Goal: Task Accomplishment & Management: Manage account settings

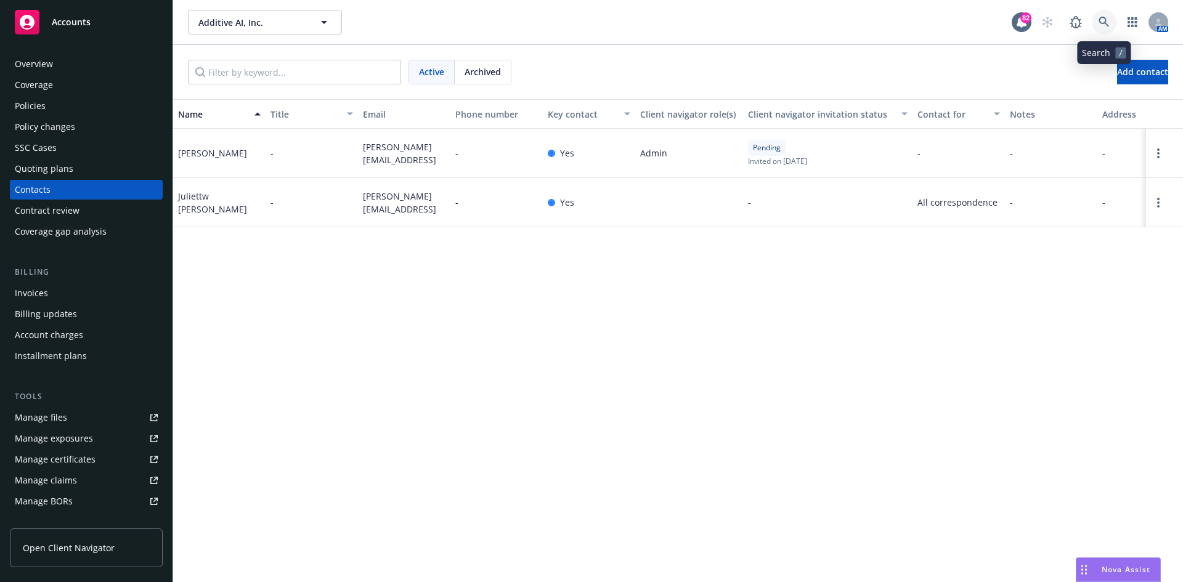
click at [1101, 17] on icon at bounding box center [1104, 22] width 10 height 10
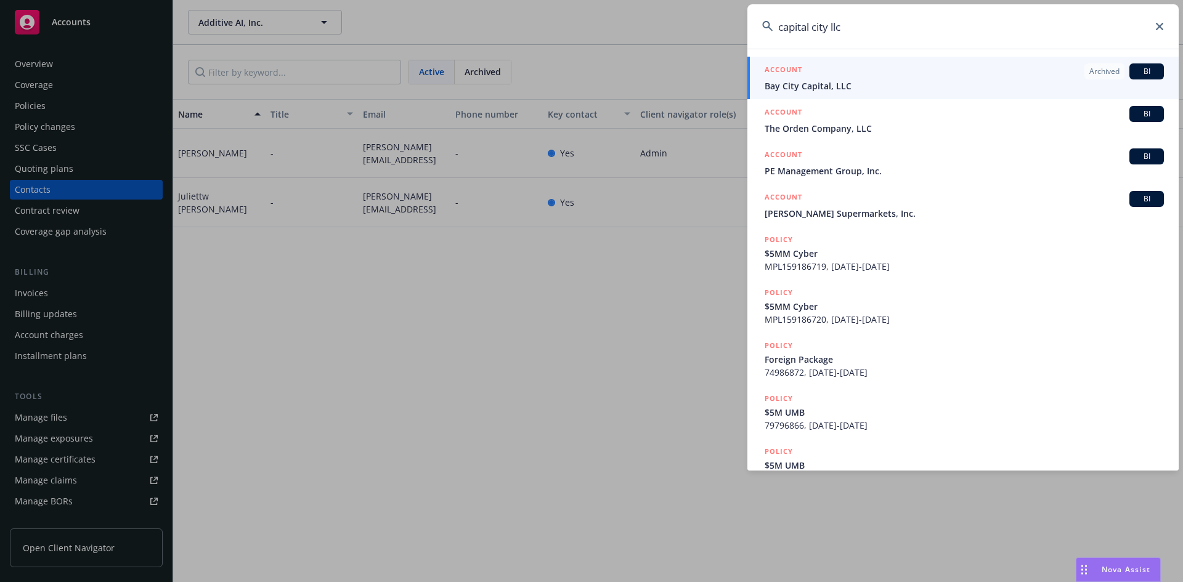
drag, startPoint x: 855, startPoint y: 26, endPoint x: 735, endPoint y: 28, distance: 120.2
click at [735, 28] on div "capital city llc ACCOUNT Archived BI Bay City Capital, LLC ACCOUNT BI The Orden…" at bounding box center [591, 291] width 1183 height 582
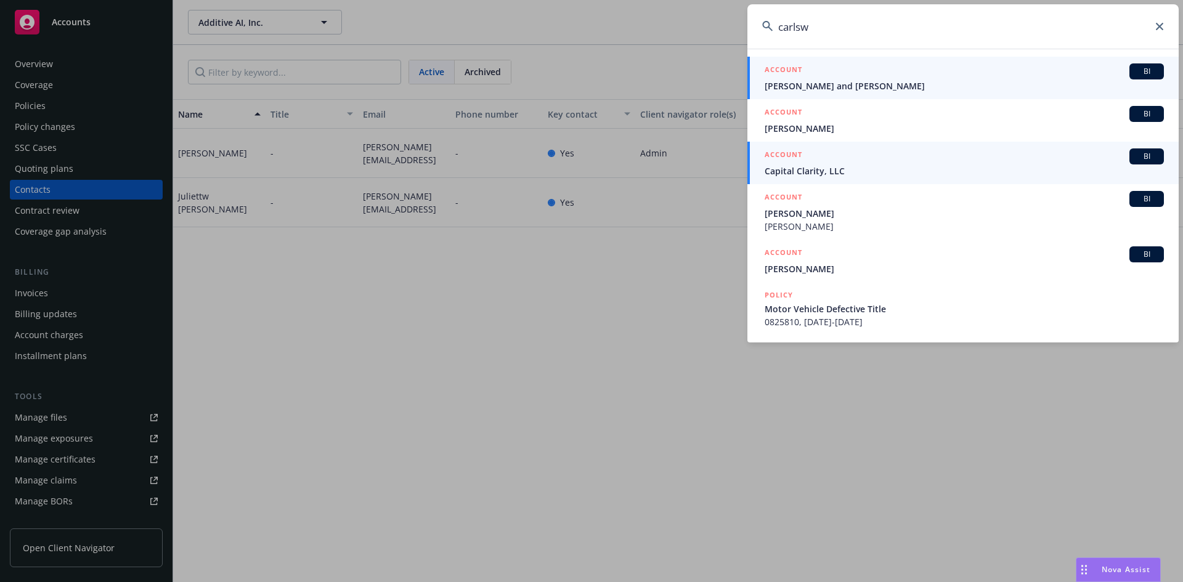
type input "carlsw"
click at [801, 154] on h5 "ACCOUNT" at bounding box center [784, 156] width 38 height 15
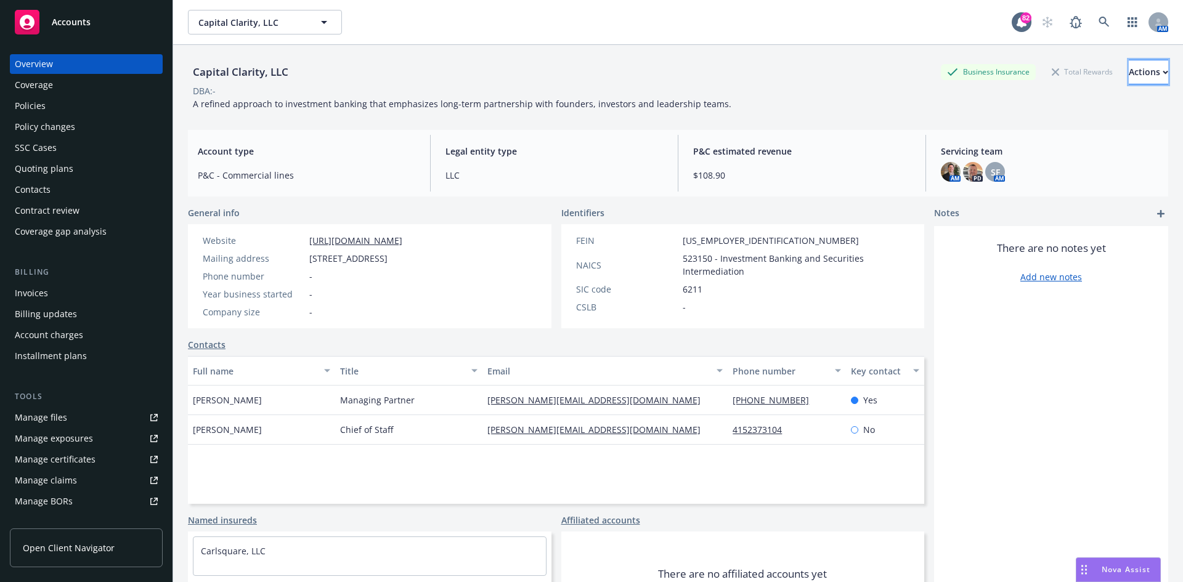
click at [1129, 68] on div "Actions" at bounding box center [1148, 71] width 39 height 23
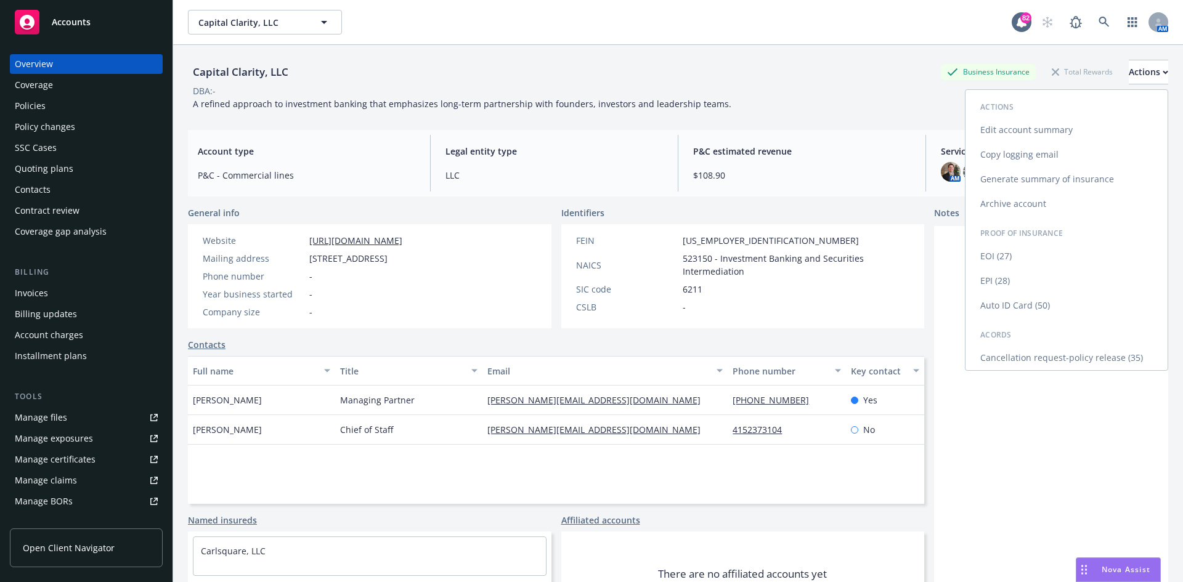
click at [1037, 129] on link "Edit account summary" at bounding box center [1067, 130] width 202 height 25
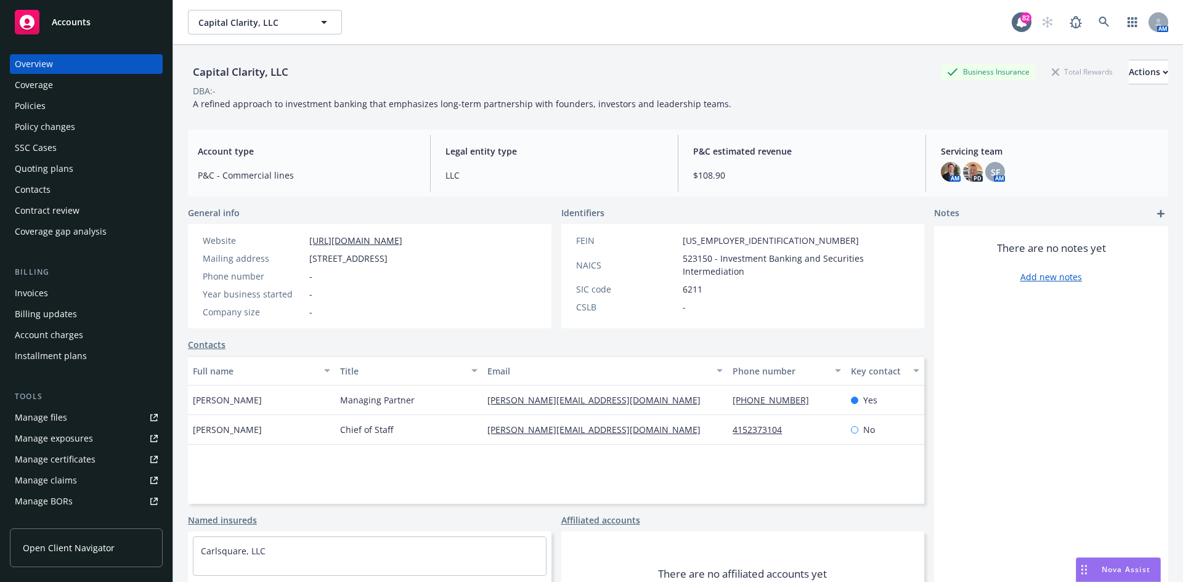
select select "US"
select select "LLC"
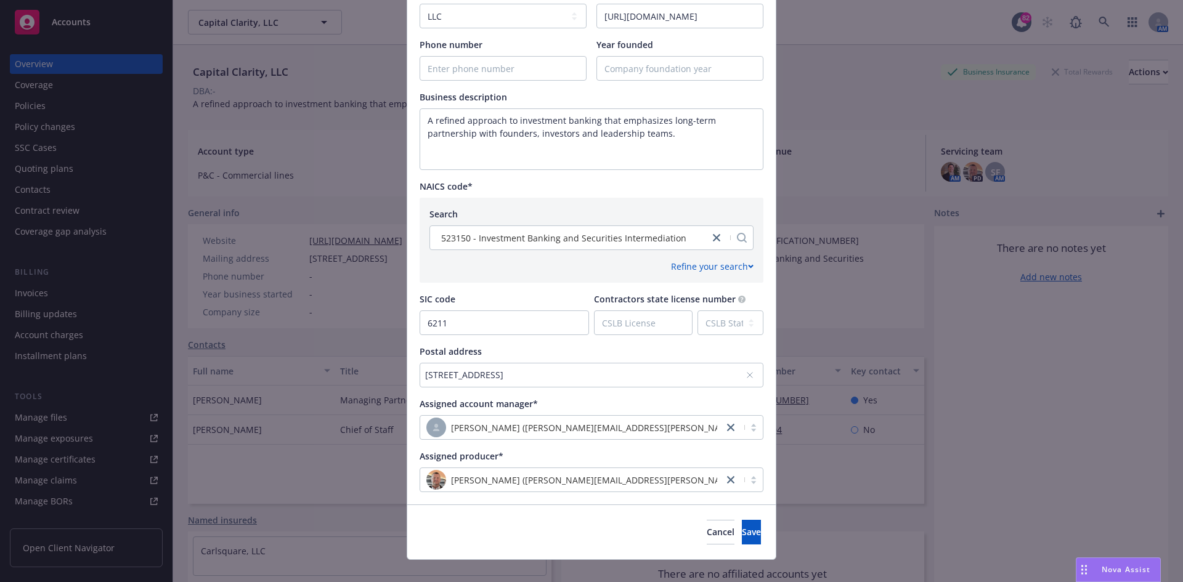
scroll to position [419, 0]
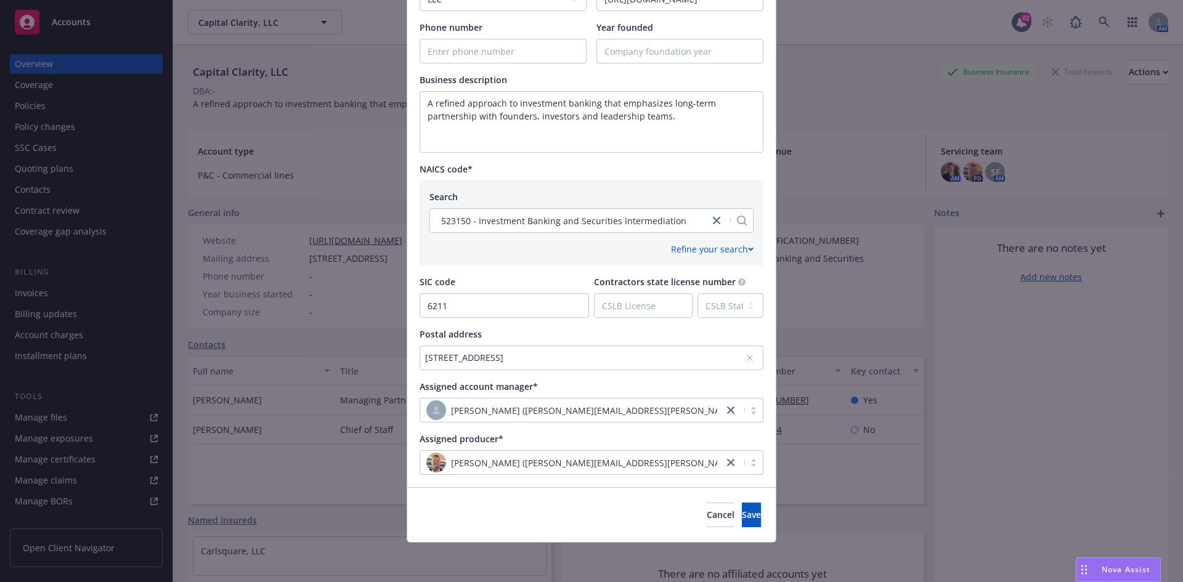
click at [745, 353] on div "[STREET_ADDRESS]" at bounding box center [592, 358] width 344 height 25
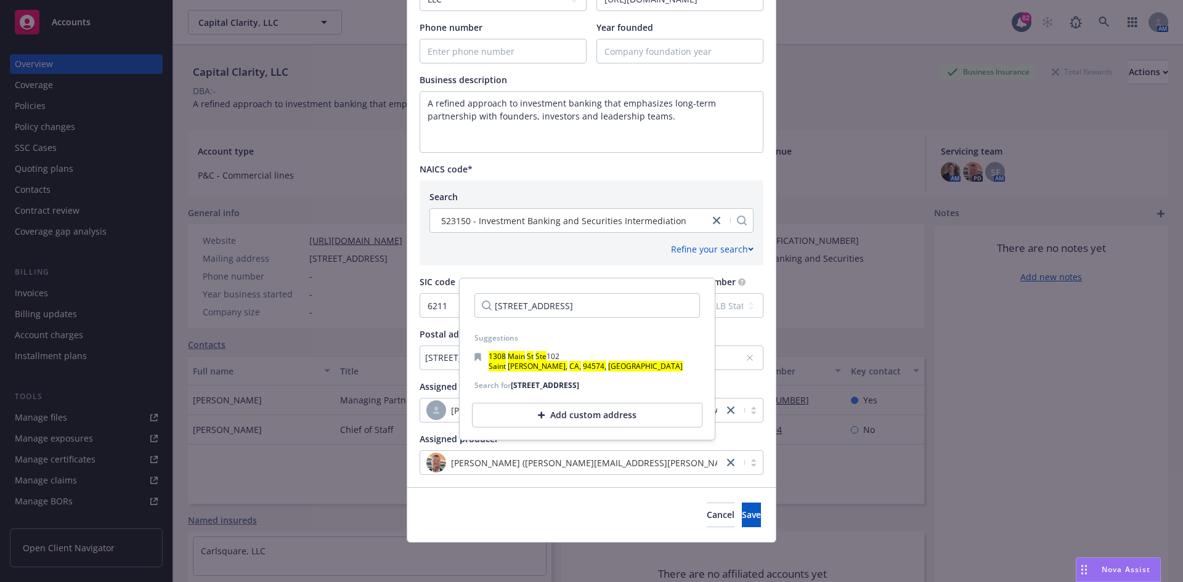
click at [537, 428] on div "Add custom address" at bounding box center [587, 415] width 231 height 25
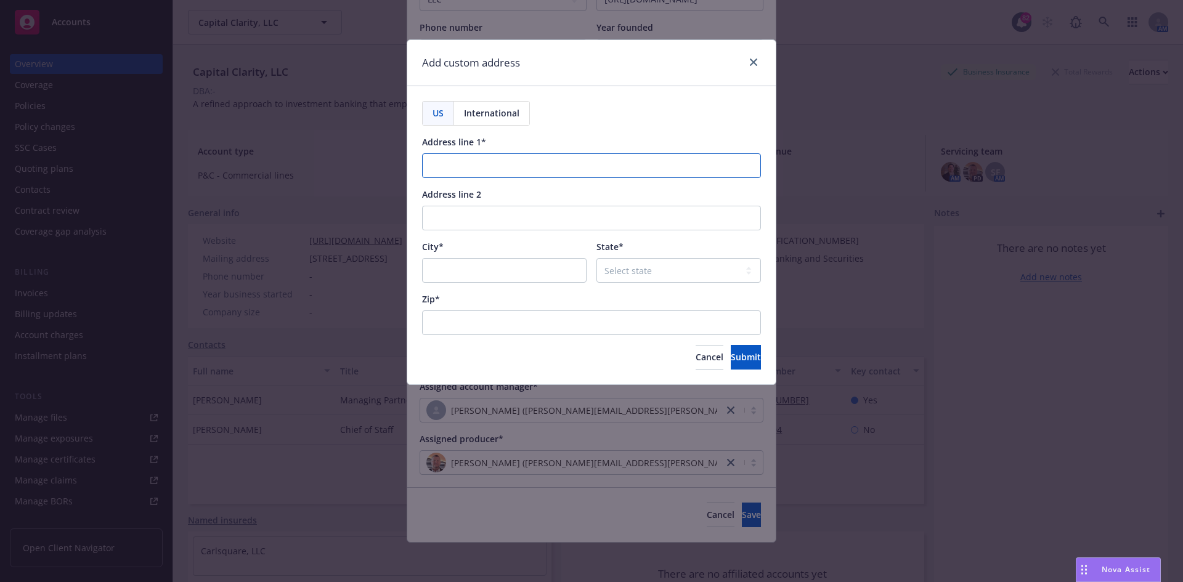
click at [458, 165] on input "Address line 1*" at bounding box center [591, 165] width 339 height 25
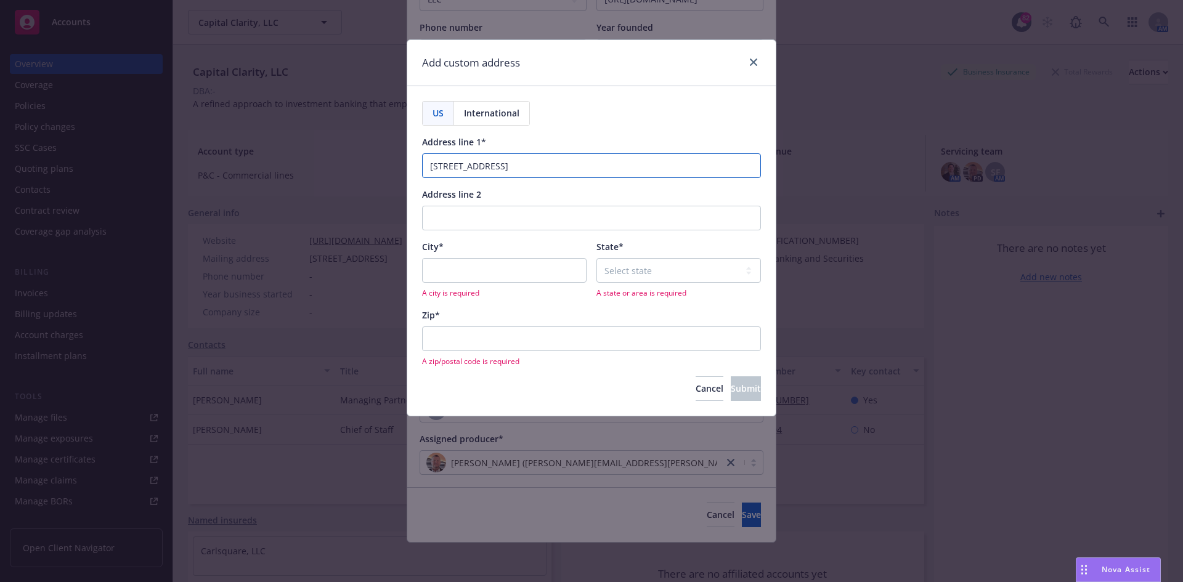
type input "[STREET_ADDRESS]"
type input "2nd Floor"
type input "[GEOGRAPHIC_DATA]"
select select "CA"
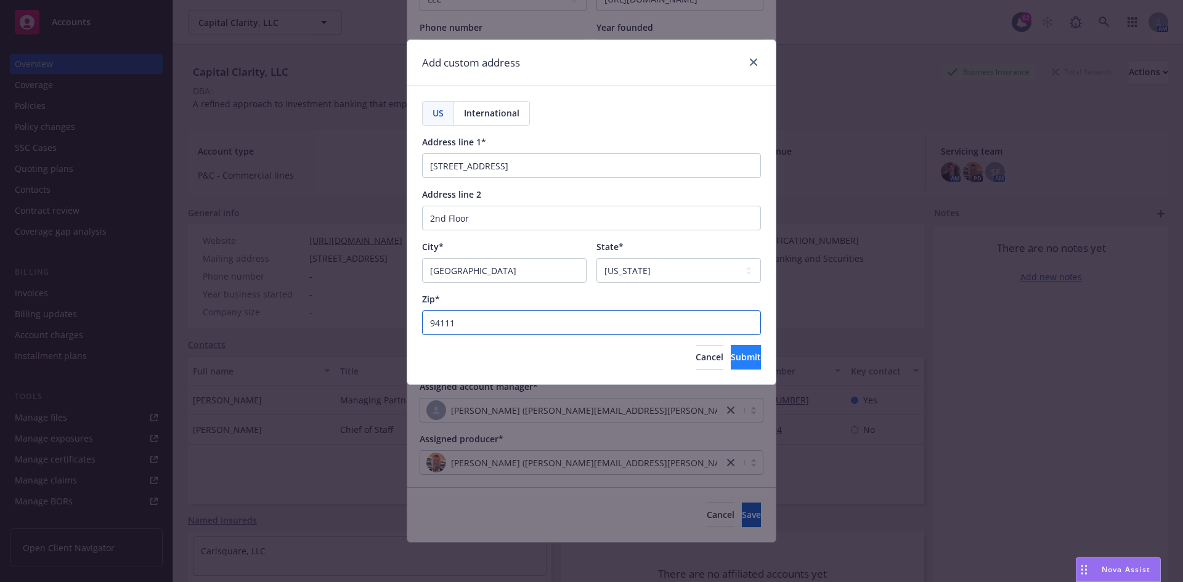
type input "94111"
click at [735, 353] on span "Submit" at bounding box center [746, 357] width 30 height 12
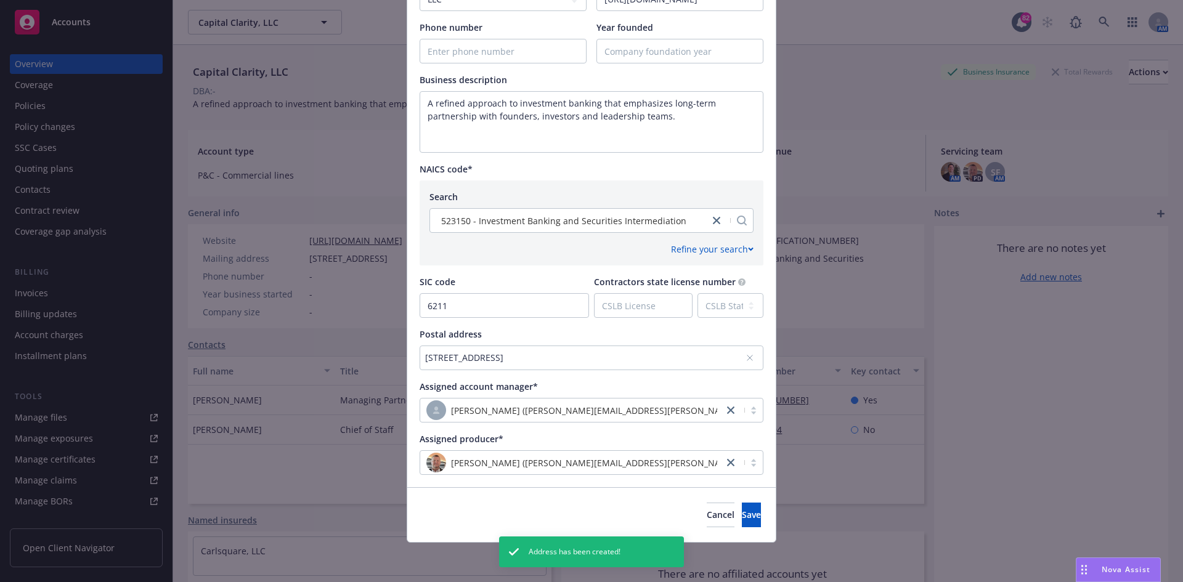
click at [731, 502] on div "Cancel Save" at bounding box center [591, 515] width 369 height 55
click at [742, 509] on button "Save" at bounding box center [751, 515] width 19 height 25
